Goal: Transaction & Acquisition: Purchase product/service

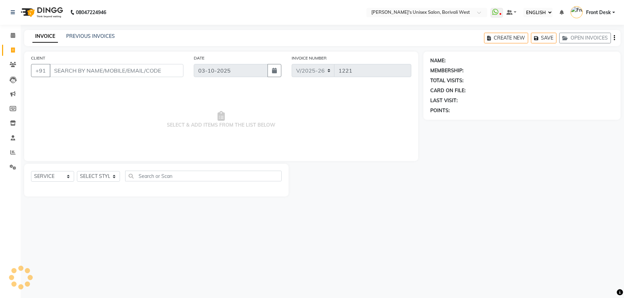
select select "ec"
select select "4025"
select select "service"
click at [112, 177] on select "SELECT STYLIST Front Desk [PERSON_NAME] Mamta [PERSON_NAME] Yash" at bounding box center [98, 176] width 43 height 11
select select "25222"
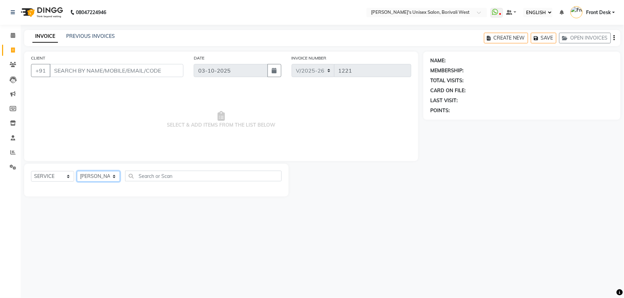
click at [77, 171] on select "SELECT STYLIST Front Desk [PERSON_NAME] Mamta [PERSON_NAME] Yash" at bounding box center [98, 176] width 43 height 11
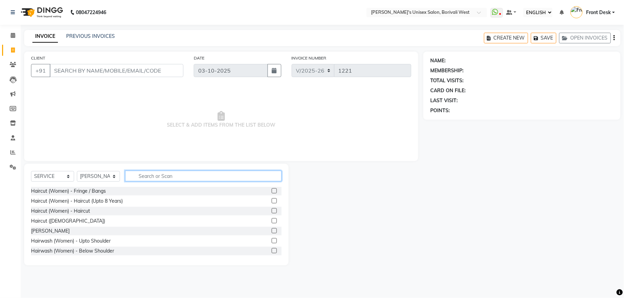
click at [153, 176] on input "text" at bounding box center [203, 176] width 156 height 11
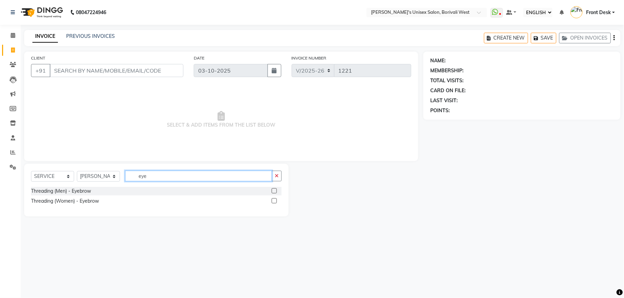
type input "eye"
click at [273, 200] on label at bounding box center [274, 201] width 5 height 5
click at [273, 200] on input "checkbox" at bounding box center [274, 201] width 4 height 4
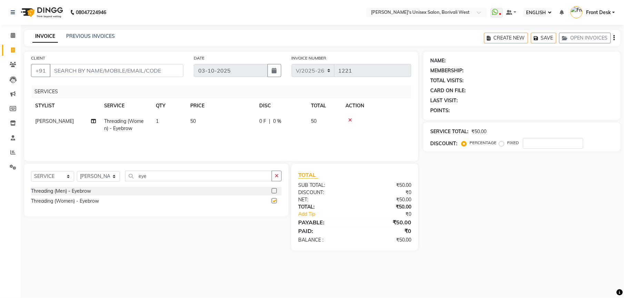
checkbox input "false"
click at [167, 72] on input "CLIENT" at bounding box center [117, 70] width 134 height 13
type input "8"
type input "0"
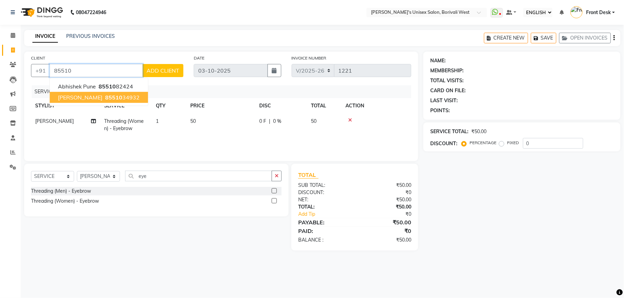
click at [122, 94] on ngb-highlight "85510 34932" at bounding box center [122, 97] width 36 height 7
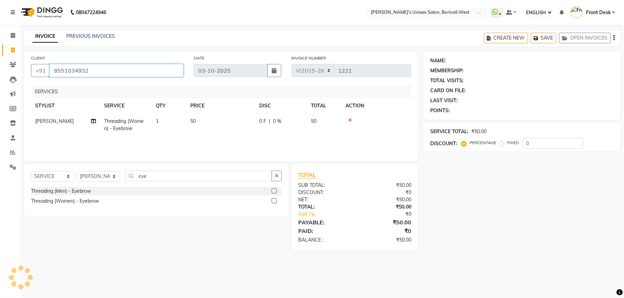
type input "8551034932"
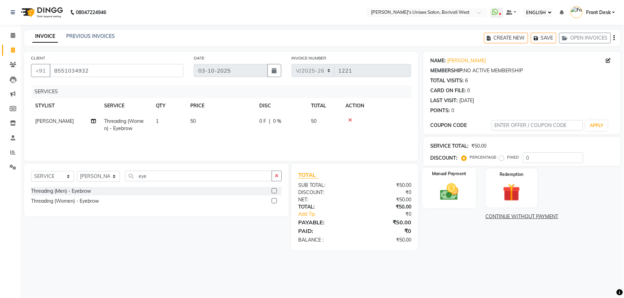
click at [454, 184] on img at bounding box center [449, 192] width 30 height 21
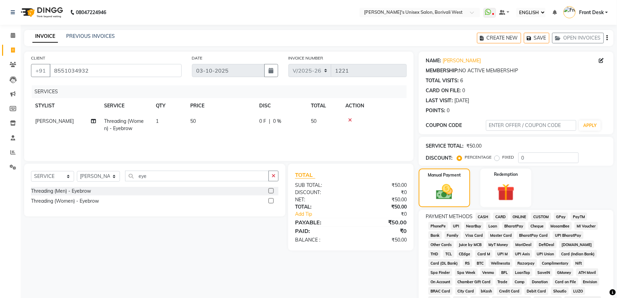
click at [485, 214] on span "CASH" at bounding box center [483, 217] width 15 height 8
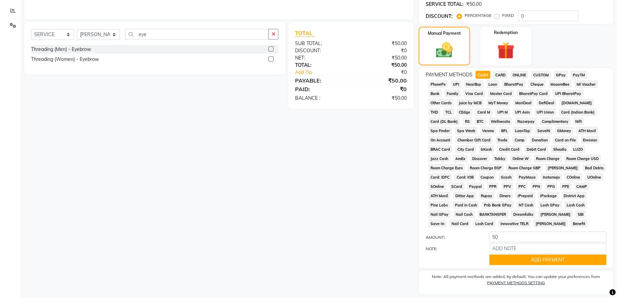
scroll to position [164, 0]
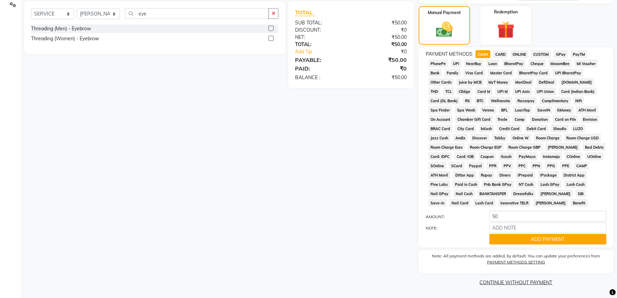
click at [451, 190] on span "Nail GPay" at bounding box center [439, 194] width 22 height 8
click at [538, 235] on button "ADD PAYMENT" at bounding box center [547, 239] width 117 height 11
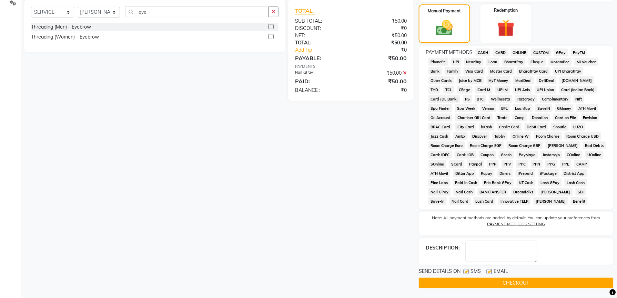
click at [494, 284] on button "CHECKOUT" at bounding box center [516, 283] width 195 height 11
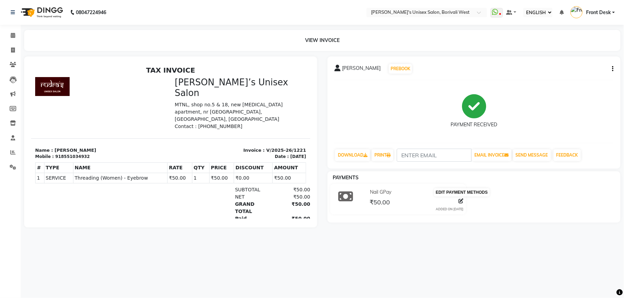
click at [459, 200] on icon at bounding box center [460, 201] width 5 height 5
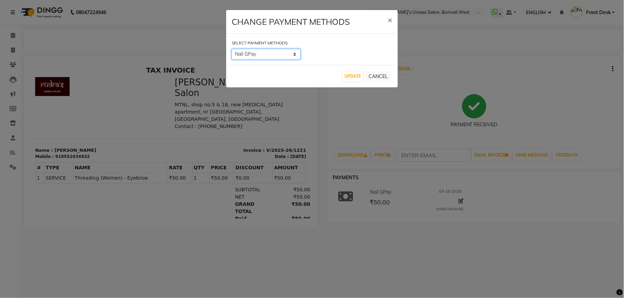
click at [294, 52] on select "CASH CARD ONLINE CUSTOM GPay PayTM PhonePe UPI NearBuy Loan BharatPay Cheque Mo…" at bounding box center [266, 54] width 69 height 11
click at [295, 53] on select "CASH CARD ONLINE CUSTOM GPay PayTM PhonePe UPI NearBuy Loan BharatPay Cheque Mo…" at bounding box center [266, 54] width 69 height 11
select select "1"
click at [232, 49] on select "CASH CARD ONLINE CUSTOM GPay PayTM PhonePe UPI NearBuy Loan BharatPay Cheque Mo…" at bounding box center [266, 54] width 69 height 11
click at [354, 75] on button "UPDATE" at bounding box center [353, 77] width 20 height 10
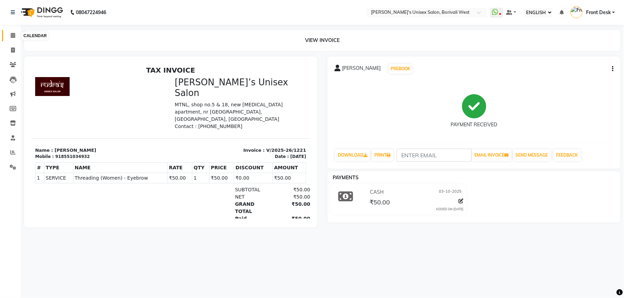
click at [12, 33] on icon at bounding box center [13, 35] width 4 height 5
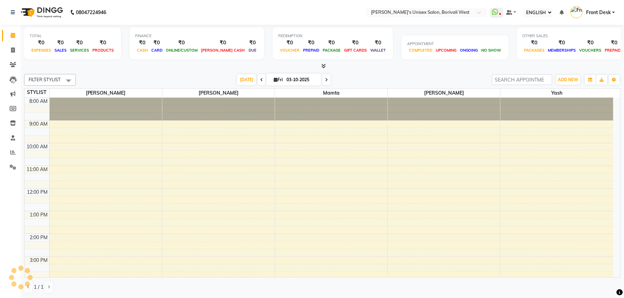
scroll to position [153, 0]
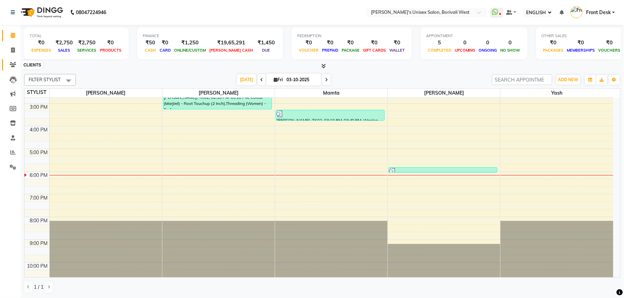
click at [14, 61] on span at bounding box center [13, 65] width 12 height 8
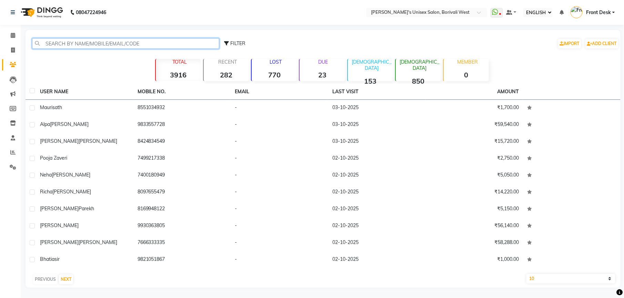
click at [60, 40] on input "text" at bounding box center [125, 43] width 187 height 11
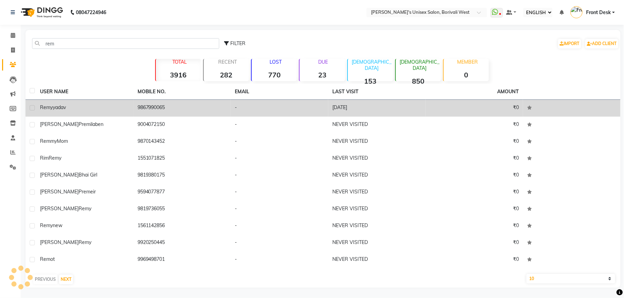
click at [72, 102] on td "[PERSON_NAME]" at bounding box center [85, 108] width 98 height 17
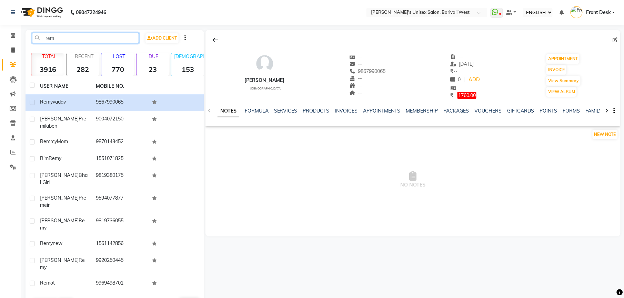
click at [61, 37] on input "rem" at bounding box center [85, 38] width 107 height 11
type input "r"
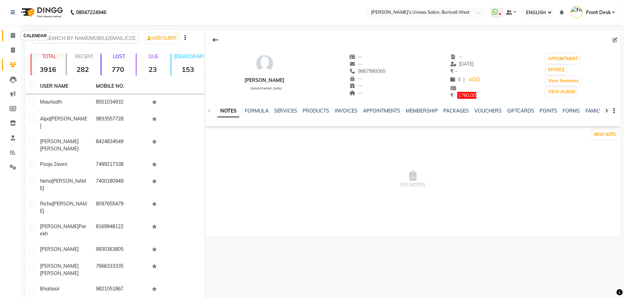
click at [13, 34] on icon at bounding box center [13, 35] width 4 height 5
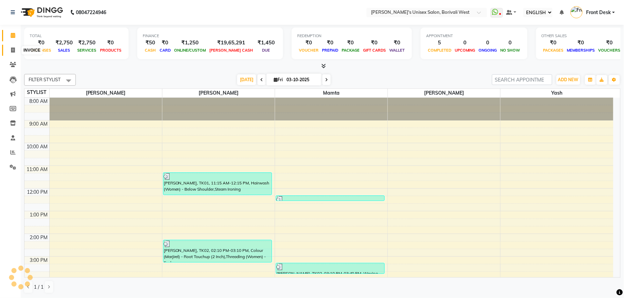
click at [12, 49] on icon at bounding box center [13, 50] width 4 height 5
select select "service"
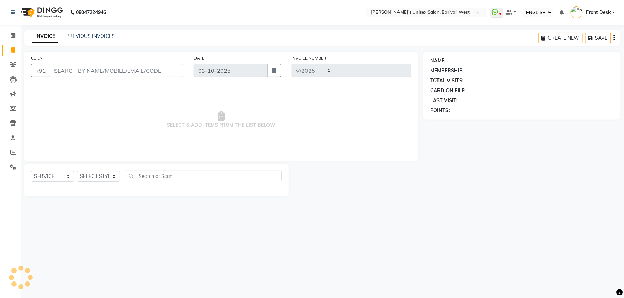
select select "4025"
type input "1222"
click at [111, 171] on select "SELECT STYLIST Front Desk [PERSON_NAME] Mamta [PERSON_NAME] Yash" at bounding box center [98, 176] width 43 height 11
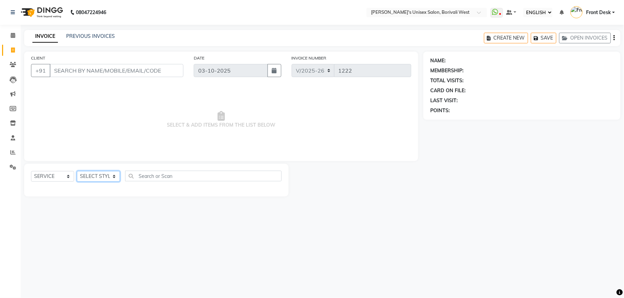
select select "20336"
click at [77, 171] on select "SELECT STYLIST Front Desk [PERSON_NAME] Mamta [PERSON_NAME] Yash" at bounding box center [98, 176] width 43 height 11
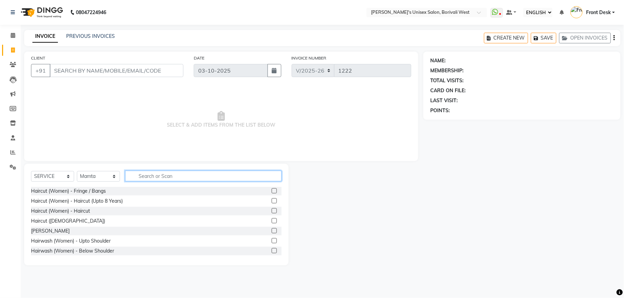
click at [155, 175] on input "text" at bounding box center [203, 176] width 156 height 11
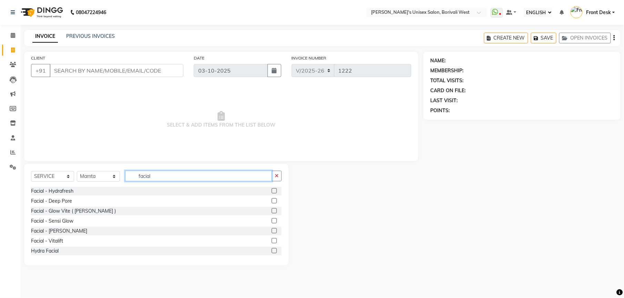
type input "facial"
click at [272, 231] on label at bounding box center [274, 231] width 5 height 5
click at [272, 231] on input "checkbox" at bounding box center [274, 231] width 4 height 4
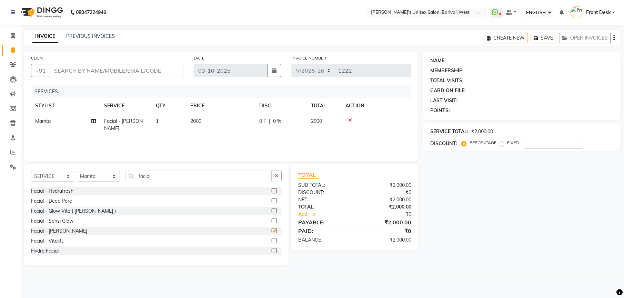
checkbox input "false"
click at [113, 177] on select "SELECT STYLIST Front Desk [PERSON_NAME] Mamta [PERSON_NAME] Yash" at bounding box center [98, 176] width 43 height 11
select select "25222"
click at [77, 171] on select "SELECT STYLIST Front Desk [PERSON_NAME] Mamta [PERSON_NAME] Yash" at bounding box center [98, 176] width 43 height 11
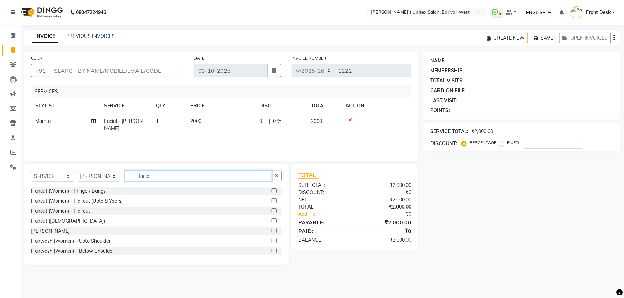
click at [163, 175] on input "facial" at bounding box center [198, 176] width 147 height 11
type input "f"
type input "thre"
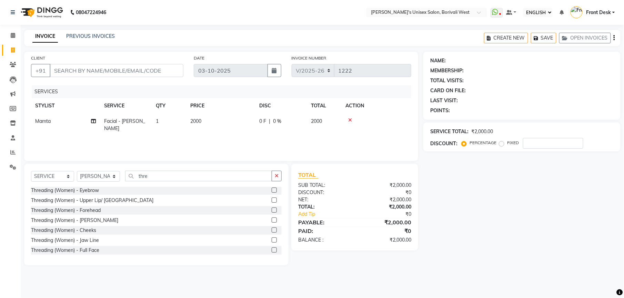
click at [272, 211] on label at bounding box center [274, 210] width 5 height 5
click at [272, 211] on input "checkbox" at bounding box center [274, 211] width 4 height 4
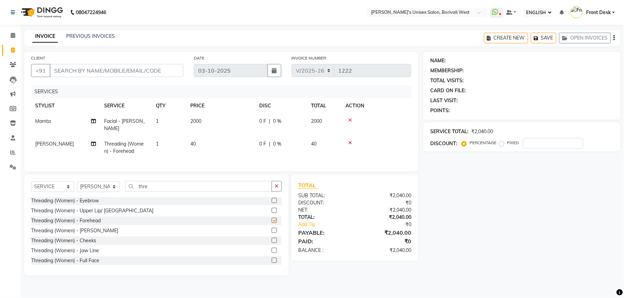
checkbox input "false"
click at [272, 201] on label at bounding box center [274, 200] width 5 height 5
click at [272, 201] on input "checkbox" at bounding box center [274, 201] width 4 height 4
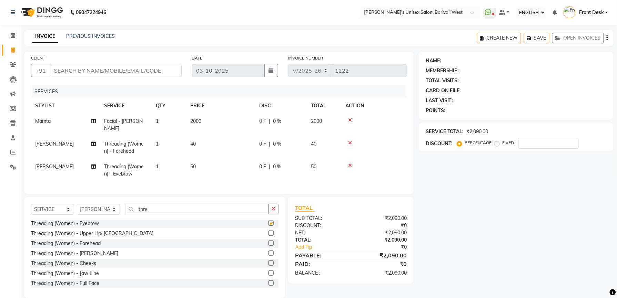
checkbox input "false"
click at [191, 210] on input "thre" at bounding box center [197, 209] width 144 height 11
type input "t"
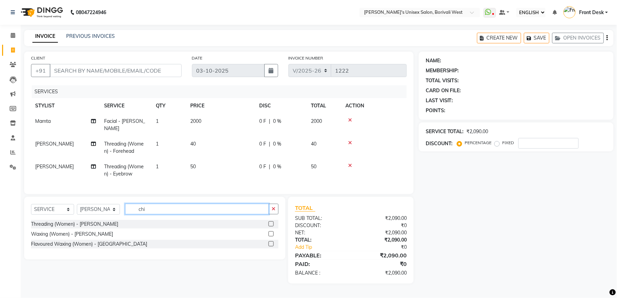
scroll to position [0, 0]
type input "chin"
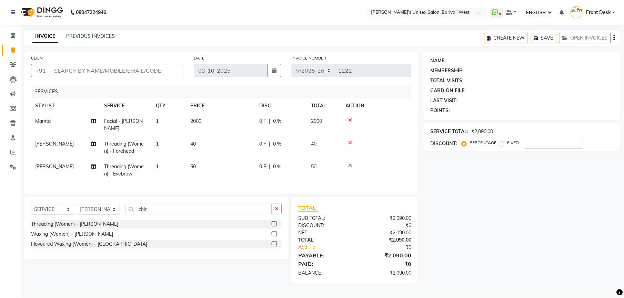
click at [273, 243] on label at bounding box center [274, 244] width 5 height 5
click at [273, 243] on input "checkbox" at bounding box center [274, 244] width 4 height 4
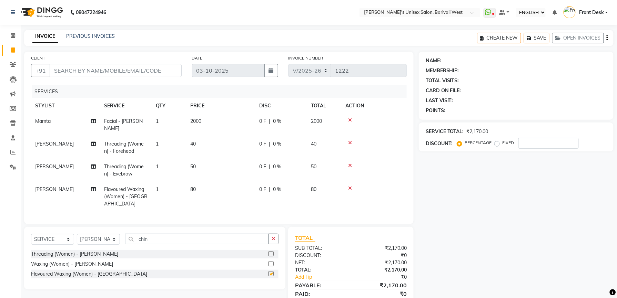
checkbox input "false"
click at [234, 234] on input "chin" at bounding box center [197, 239] width 144 height 11
type input "c"
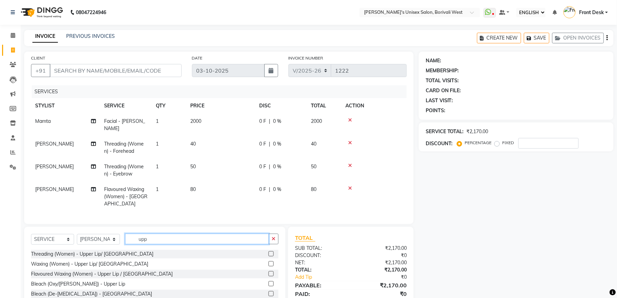
type input "upp"
click at [269, 272] on label at bounding box center [271, 274] width 5 height 5
click at [269, 272] on input "checkbox" at bounding box center [271, 274] width 4 height 4
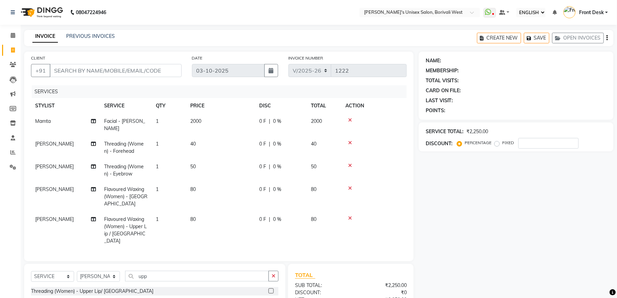
checkbox input "false"
click at [114, 272] on select "SELECT STYLIST Front Desk [PERSON_NAME] Mamta [PERSON_NAME] Yash" at bounding box center [98, 277] width 43 height 11
select select "20338"
click at [77, 272] on select "SELECT STYLIST Front Desk [PERSON_NAME] Mamta [PERSON_NAME] Yash" at bounding box center [98, 277] width 43 height 11
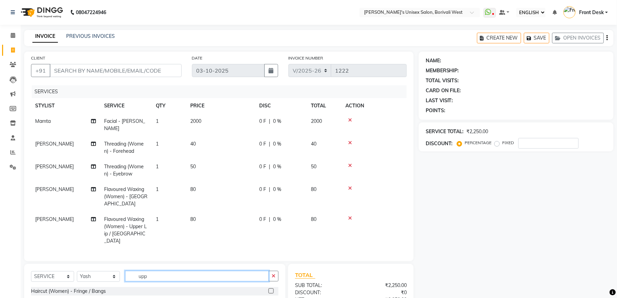
click at [161, 271] on input "upp" at bounding box center [197, 276] width 144 height 11
type input "u"
type input "touc"
click at [272, 289] on label at bounding box center [271, 291] width 5 height 5
click at [272, 290] on input "checkbox" at bounding box center [271, 292] width 4 height 4
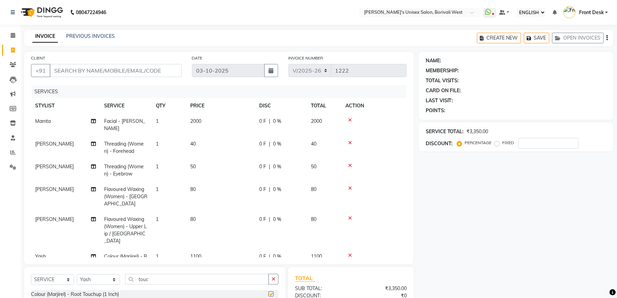
checkbox input "false"
click at [211, 249] on td "1100" at bounding box center [220, 264] width 69 height 30
select select "20338"
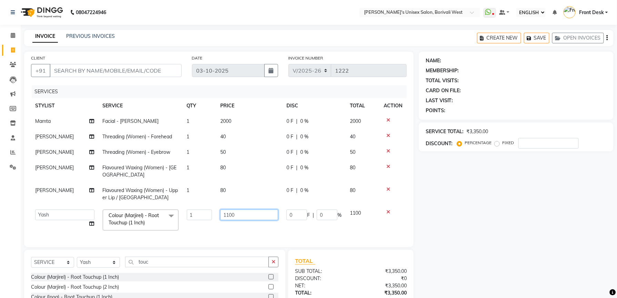
click at [244, 214] on input "1100" at bounding box center [249, 215] width 58 height 11
type input "1250"
click at [207, 40] on div "INVOICE PREVIOUS INVOICES CREATE NEW SAVE OPEN INVOICES" at bounding box center [318, 38] width 589 height 16
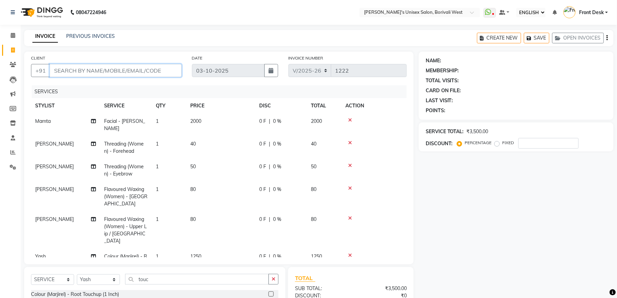
click at [148, 71] on input "CLIENT" at bounding box center [116, 70] width 132 height 13
type input "r"
type input "0"
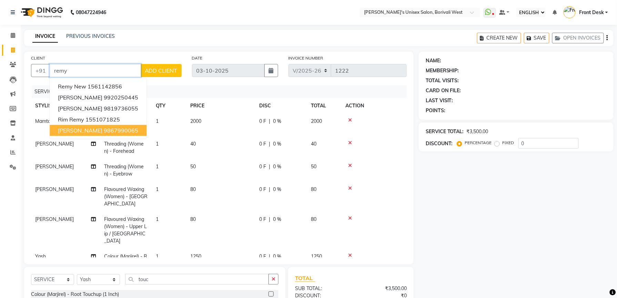
click at [104, 129] on ngb-highlight "9867990065" at bounding box center [121, 130] width 34 height 7
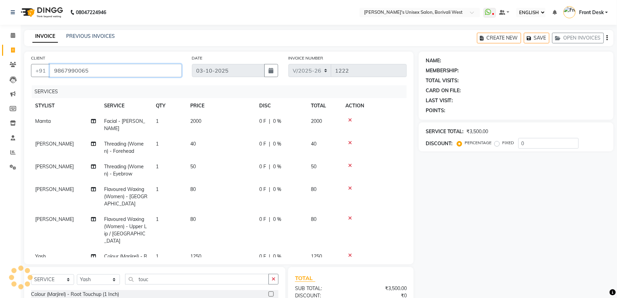
type input "9867990065"
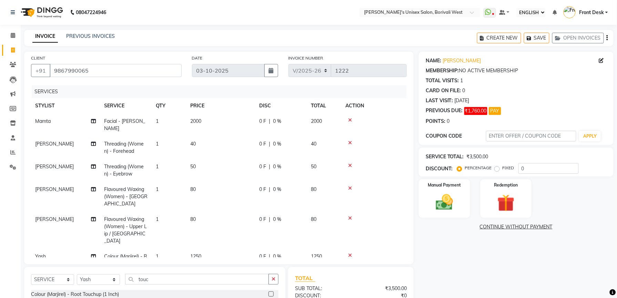
click at [519, 225] on link "CONTINUE WITHOUT PAYMENT" at bounding box center [516, 227] width 192 height 7
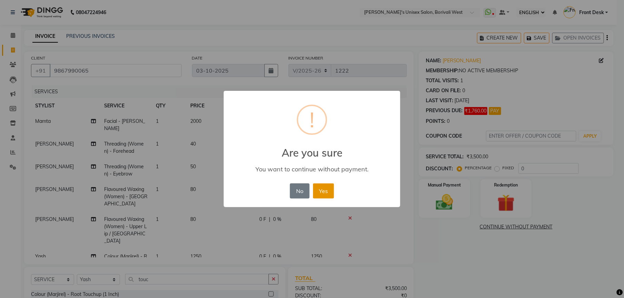
click at [322, 187] on button "Yes" at bounding box center [323, 191] width 21 height 15
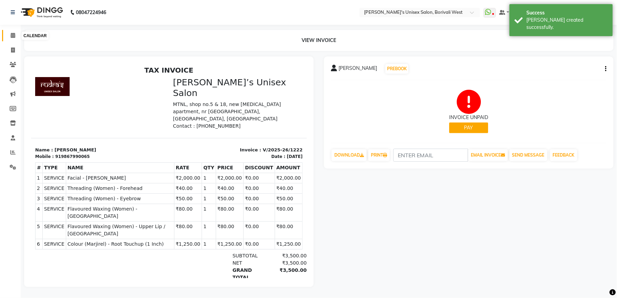
click at [13, 36] on icon at bounding box center [13, 35] width 4 height 5
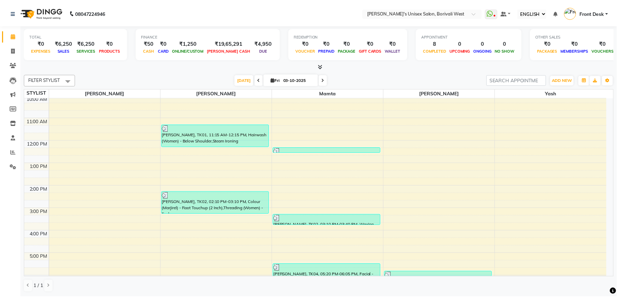
scroll to position [49, 0]
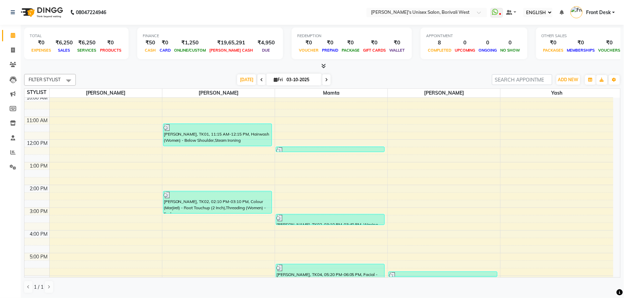
click at [117, 198] on div "8:00 AM 9:00 AM 10:00 AM 11:00 AM 12:00 PM 1:00 PM 2:00 PM 3:00 PM 4:00 PM 5:00…" at bounding box center [318, 219] width 589 height 341
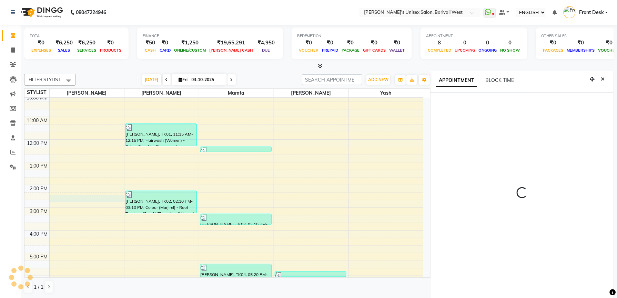
scroll to position [3, 0]
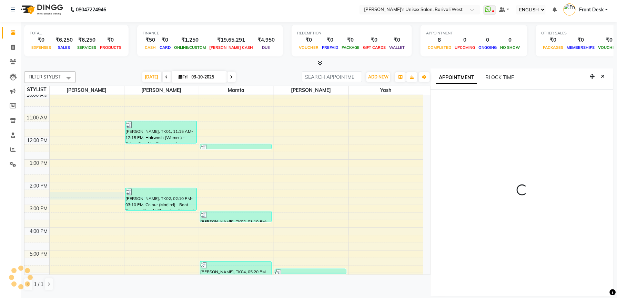
select select "20334"
select select "tentative"
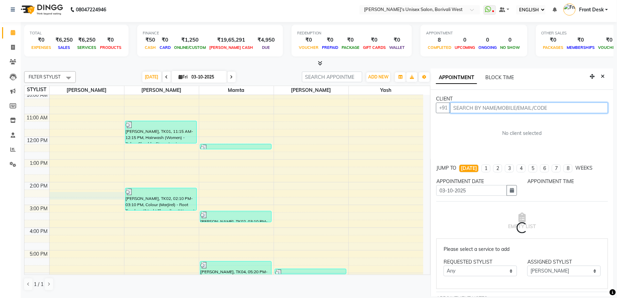
select select "855"
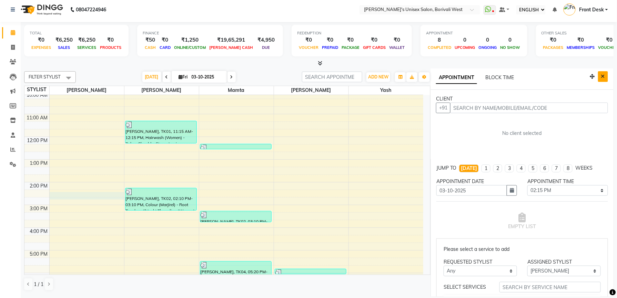
click at [601, 74] on icon "Close" at bounding box center [603, 76] width 4 height 5
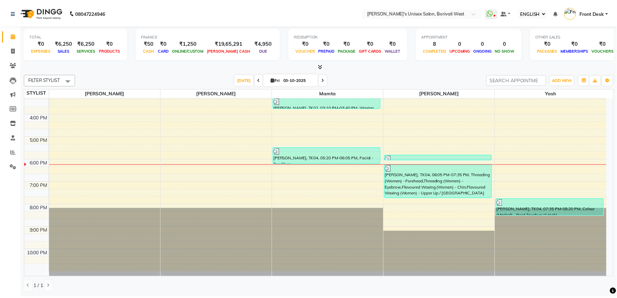
scroll to position [166, 0]
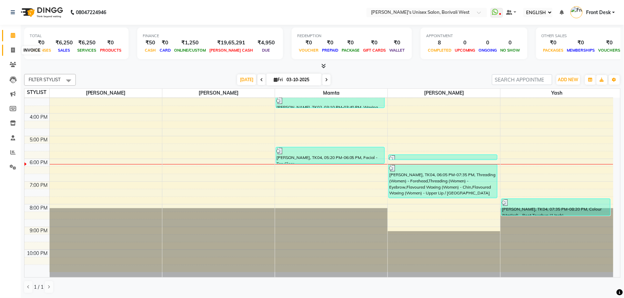
click at [13, 50] on icon at bounding box center [13, 50] width 4 height 5
select select "service"
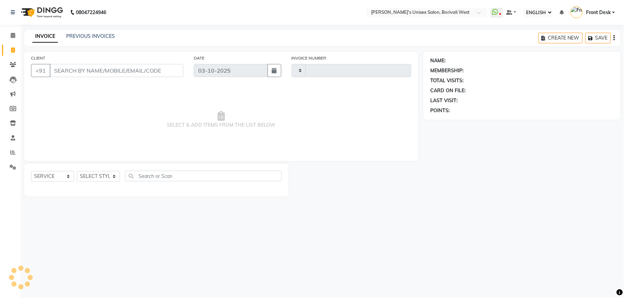
type input "1223"
select select "4025"
click at [79, 65] on input "CLIENT" at bounding box center [117, 70] width 134 height 13
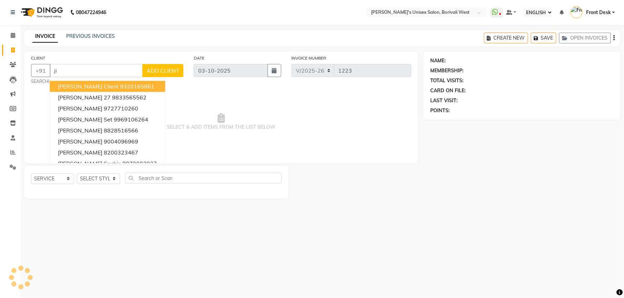
type input "j"
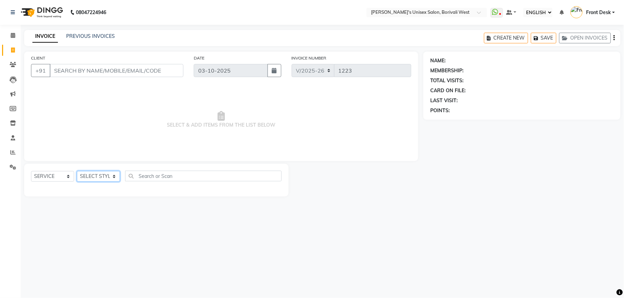
click at [95, 180] on select "SELECT STYLIST Front Desk [PERSON_NAME] Mamta [PERSON_NAME] Yash" at bounding box center [98, 176] width 43 height 11
select select "25222"
click at [77, 171] on select "SELECT STYLIST Front Desk [PERSON_NAME] Mamta [PERSON_NAME] Yash" at bounding box center [98, 176] width 43 height 11
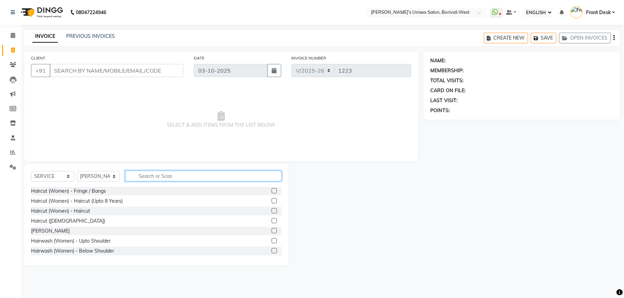
click at [140, 174] on input "text" at bounding box center [203, 176] width 156 height 11
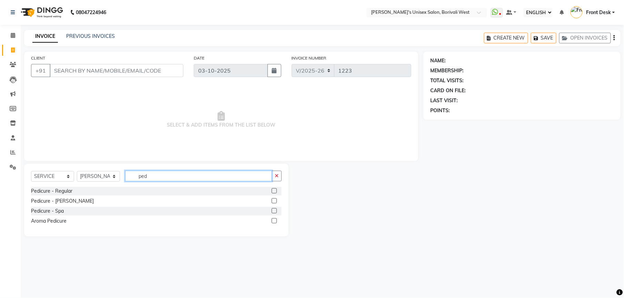
type input "ped"
click at [273, 191] on label at bounding box center [274, 191] width 5 height 5
click at [273, 191] on input "checkbox" at bounding box center [274, 191] width 4 height 4
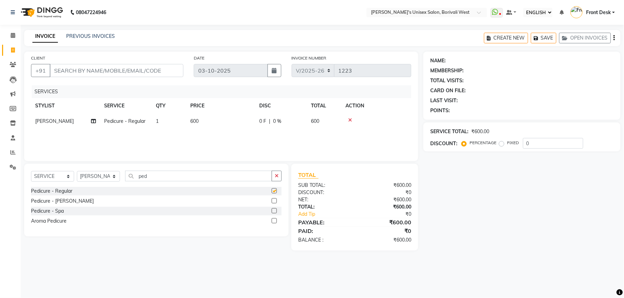
checkbox input "false"
click at [108, 73] on input "CLIENT" at bounding box center [117, 70] width 134 height 13
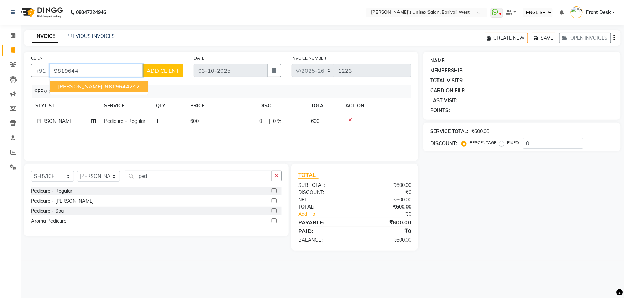
click at [103, 91] on button "[PERSON_NAME] 9819644 242" at bounding box center [99, 86] width 98 height 11
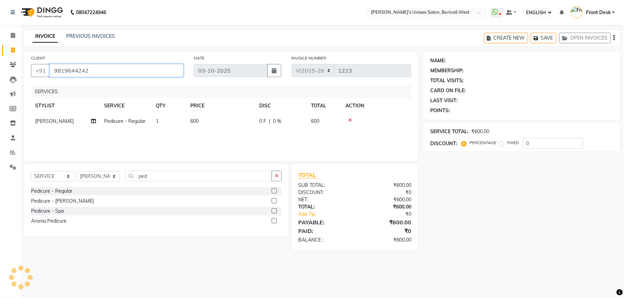
type input "9819644242"
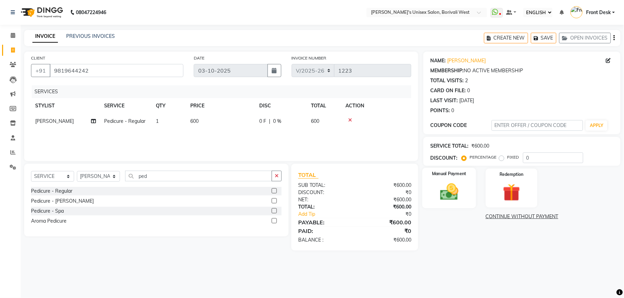
click at [450, 200] on img at bounding box center [449, 192] width 30 height 21
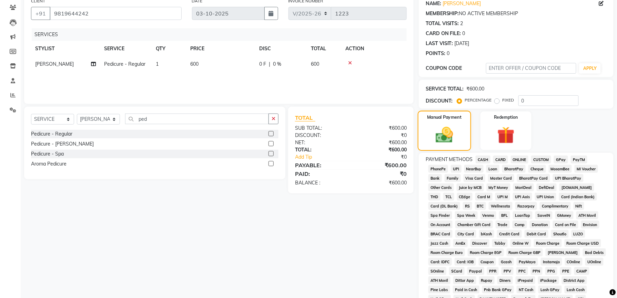
scroll to position [128, 0]
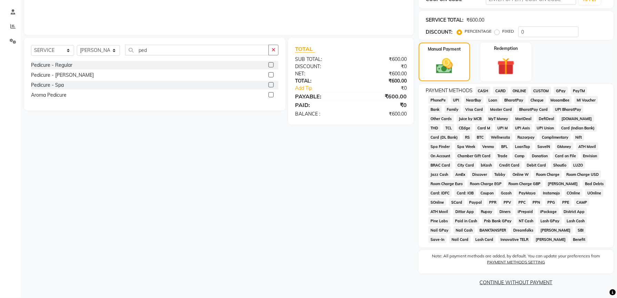
click at [484, 89] on span "CASH" at bounding box center [483, 91] width 15 height 8
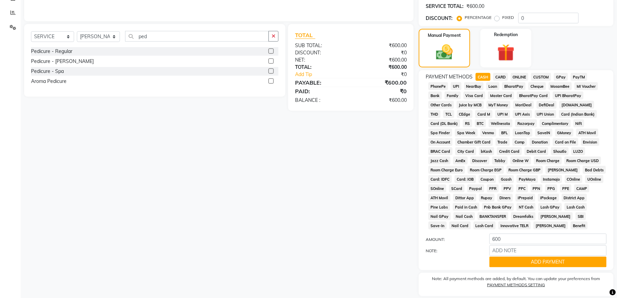
scroll to position [163, 0]
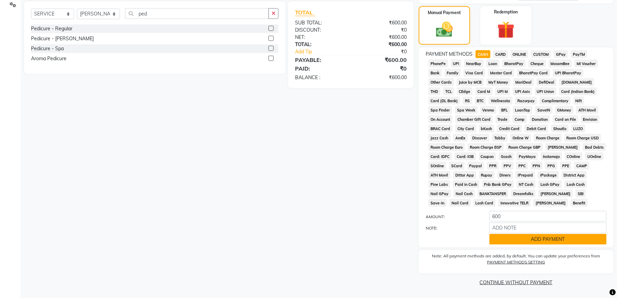
click at [549, 237] on button "ADD PAYMENT" at bounding box center [547, 239] width 117 height 11
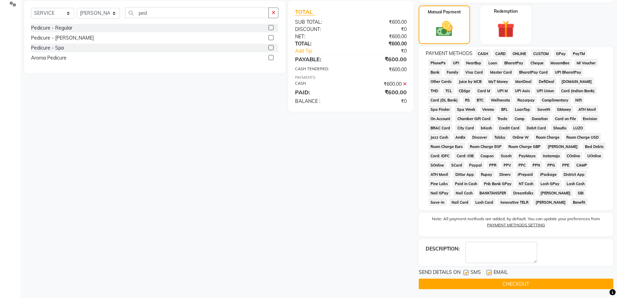
click at [486, 286] on button "CHECKOUT" at bounding box center [516, 284] width 195 height 11
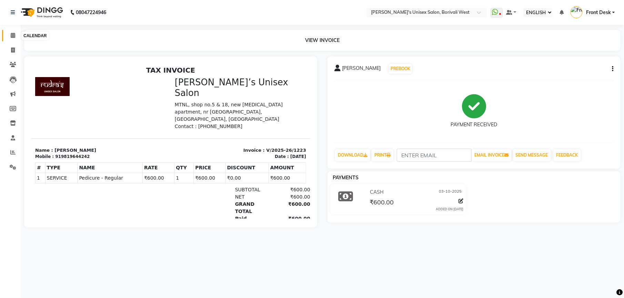
click at [12, 35] on icon at bounding box center [13, 35] width 4 height 5
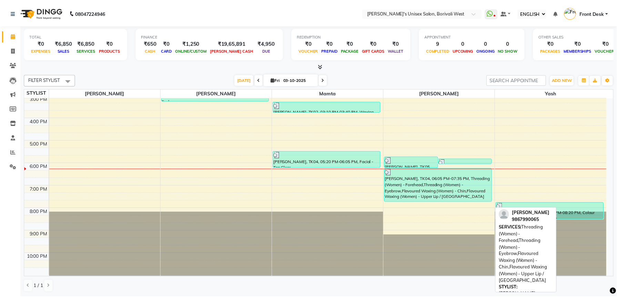
scroll to position [161, 0]
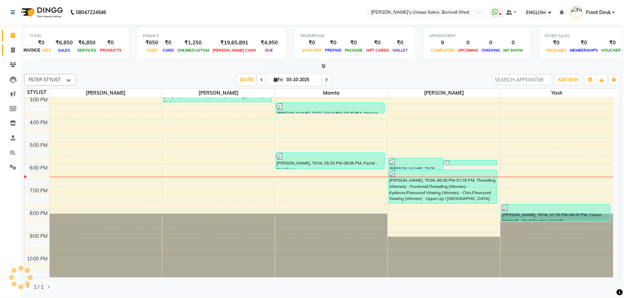
click at [14, 50] on icon at bounding box center [13, 50] width 4 height 5
select select "service"
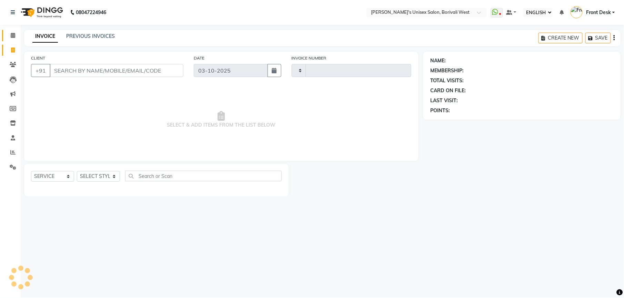
type input "1224"
select select "4025"
click at [110, 176] on select "SELECT STYLIST" at bounding box center [98, 176] width 43 height 11
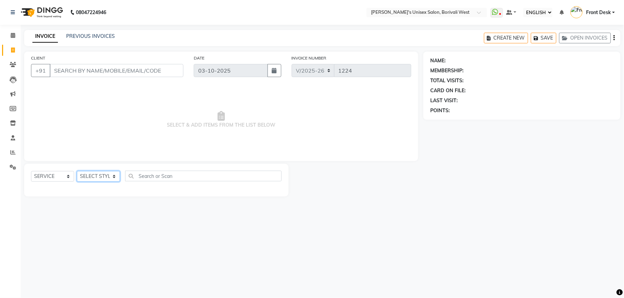
select select "20336"
click at [77, 171] on select "SELECT STYLIST Front Desk [PERSON_NAME] Mamta [PERSON_NAME] Yash" at bounding box center [98, 176] width 43 height 11
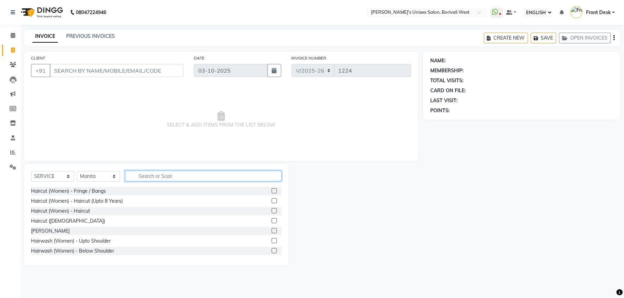
click at [153, 178] on input "text" at bounding box center [203, 176] width 156 height 11
type input "thre"
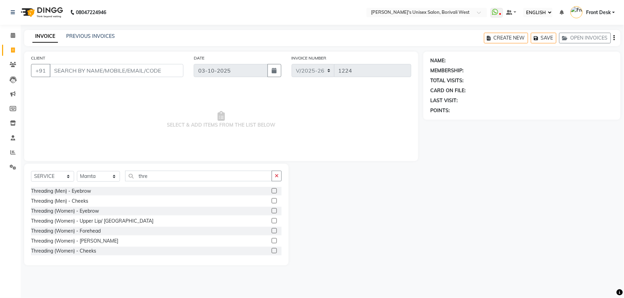
click at [272, 211] on label at bounding box center [274, 211] width 5 height 5
click at [272, 211] on input "checkbox" at bounding box center [274, 211] width 4 height 4
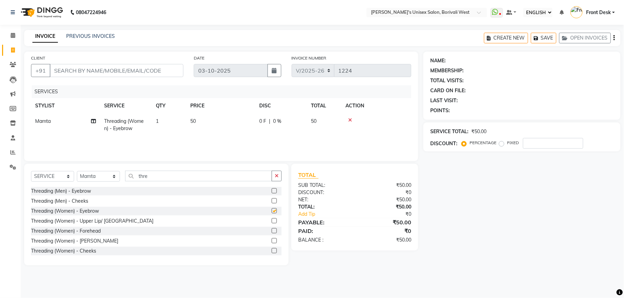
checkbox input "false"
click at [272, 222] on label at bounding box center [274, 221] width 5 height 5
click at [272, 222] on input "checkbox" at bounding box center [274, 221] width 4 height 4
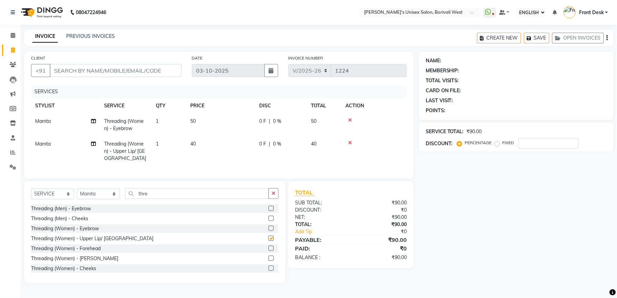
checkbox input "false"
click at [99, 71] on input "CLIENT" at bounding box center [116, 70] width 132 height 13
type input "9"
type input "0"
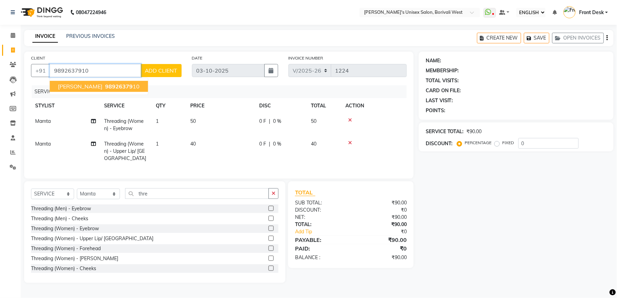
type input "9892637910"
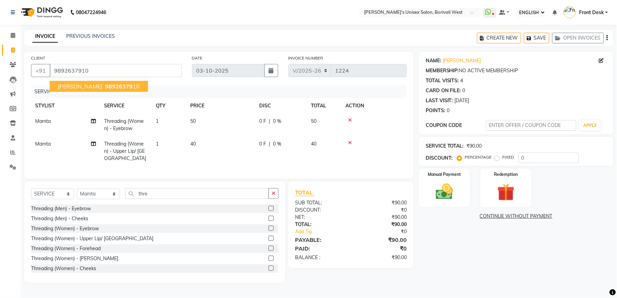
click at [65, 85] on span "[PERSON_NAME]" at bounding box center [80, 86] width 44 height 7
click at [437, 186] on img at bounding box center [444, 192] width 29 height 21
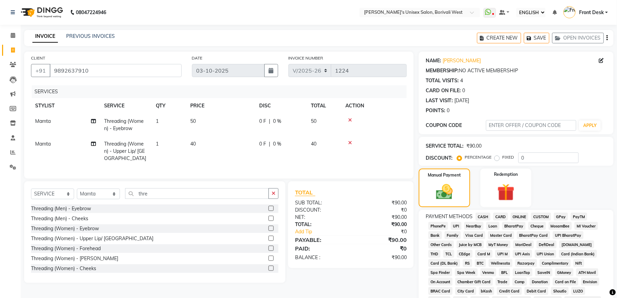
click at [560, 214] on span "GPay" at bounding box center [561, 217] width 14 height 8
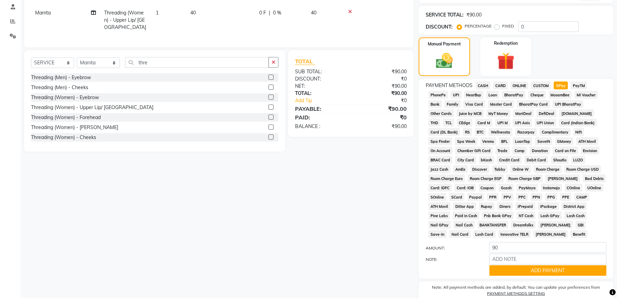
click at [560, 204] on div "PAYMENT METHODS CASH CARD ONLINE CUSTOM GPay PayTM PhonePe UPI NearBuy Loan Bha…" at bounding box center [516, 161] width 181 height 158
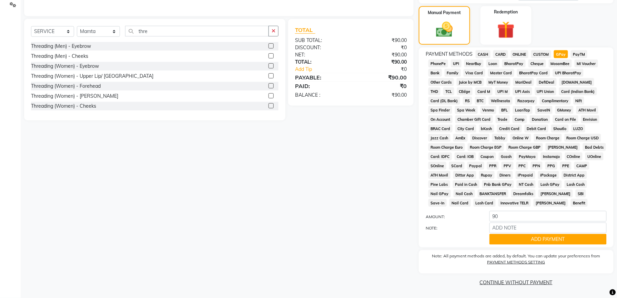
scroll to position [164, 0]
click at [549, 241] on button "ADD PAYMENT" at bounding box center [547, 239] width 117 height 11
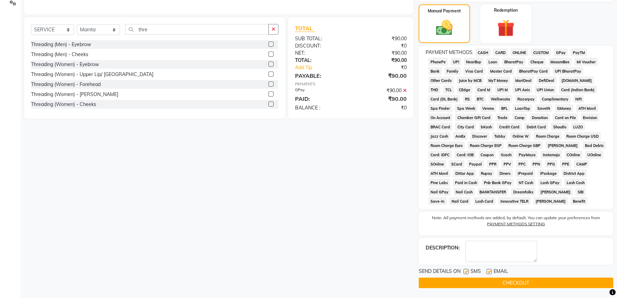
click at [520, 283] on button "CHECKOUT" at bounding box center [516, 283] width 195 height 11
